Goal: Transaction & Acquisition: Purchase product/service

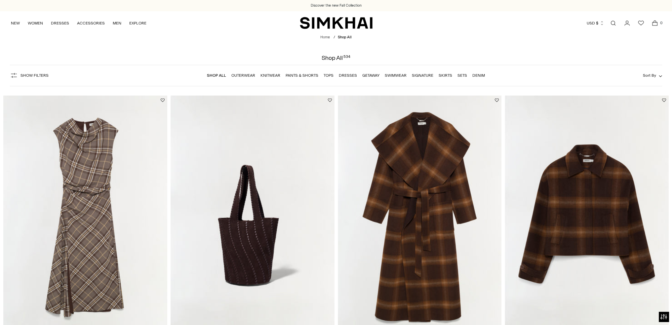
click at [461, 75] on link "Sets" at bounding box center [462, 75] width 10 height 5
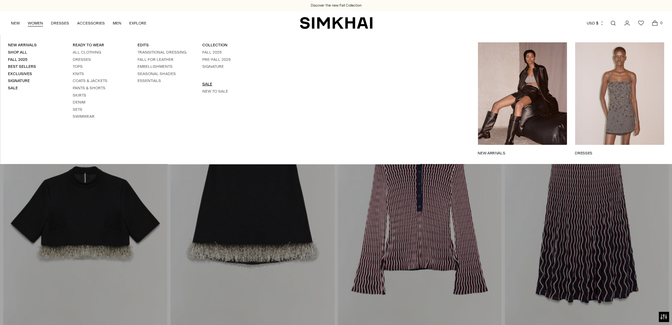
click at [207, 83] on link "SALE" at bounding box center [207, 84] width 10 height 5
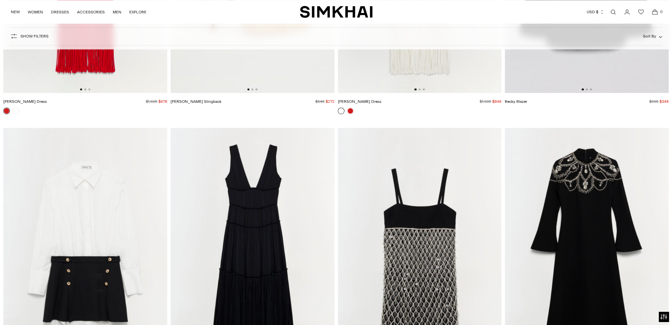
scroll to position [5088, 0]
